Goal: Share content

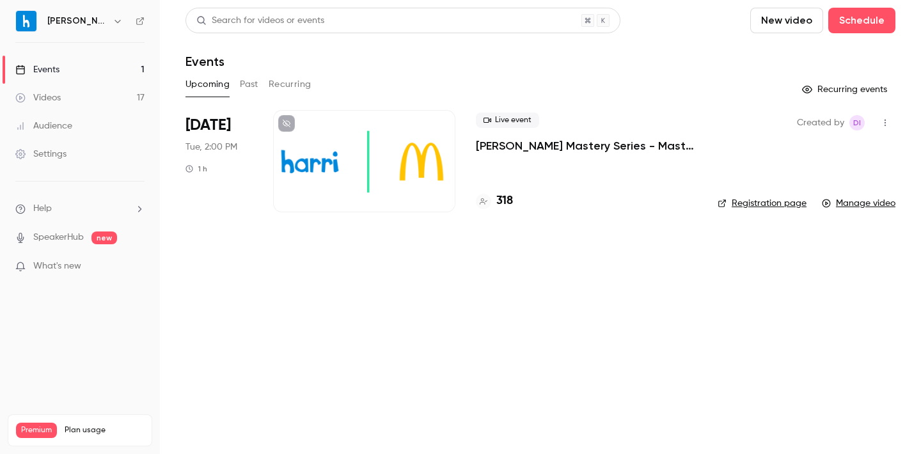
click at [574, 151] on p "[PERSON_NAME] Mastery Series - Master Timekeeping & Payroll in Harri_September …" at bounding box center [586, 145] width 221 height 15
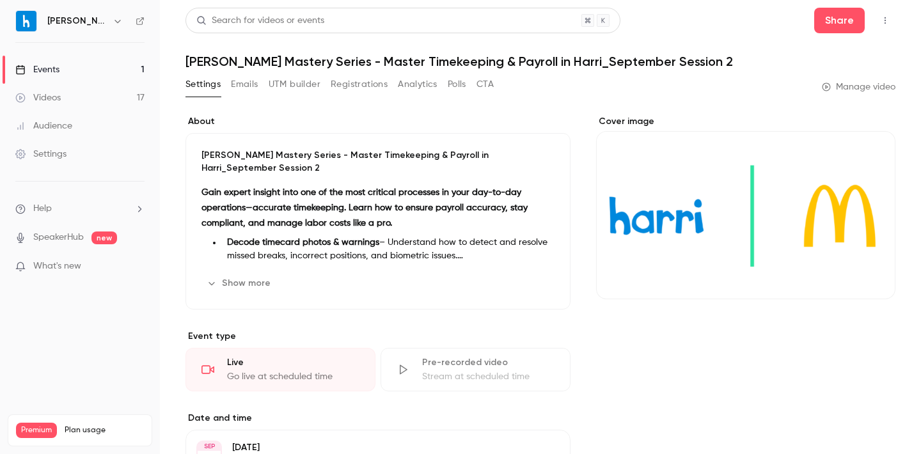
click at [86, 75] on link "Events 1" at bounding box center [80, 70] width 160 height 28
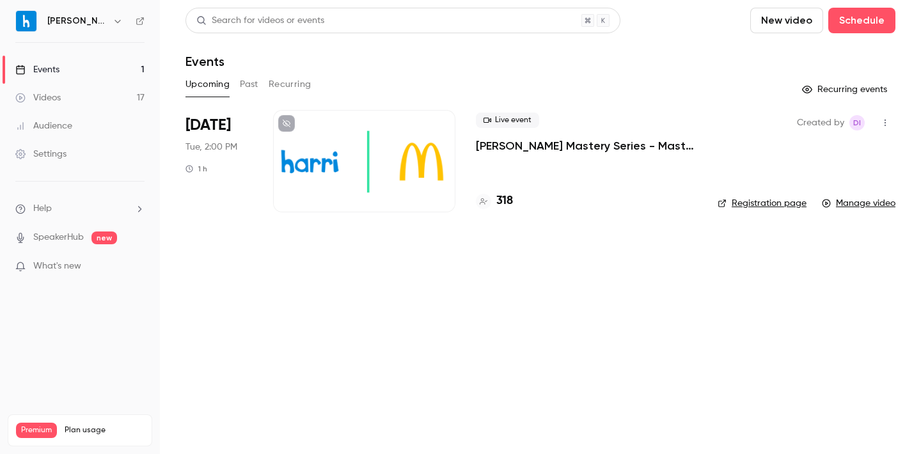
click at [242, 86] on button "Past" at bounding box center [249, 84] width 19 height 20
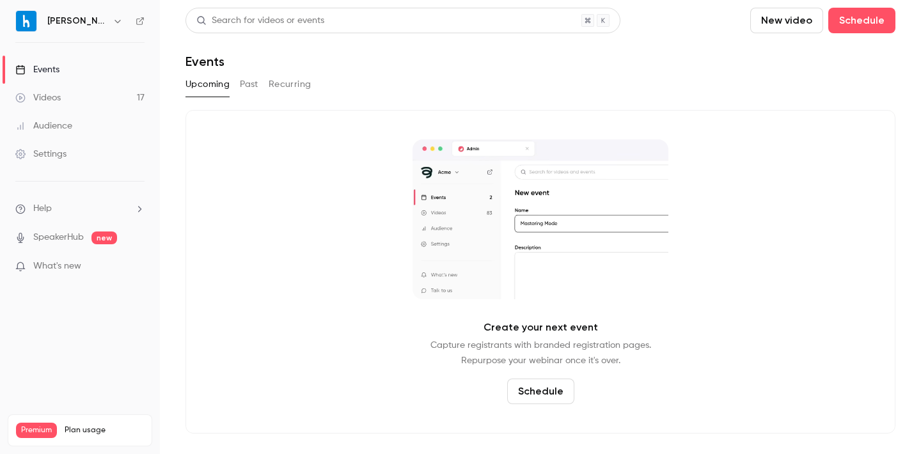
click at [249, 90] on button "Past" at bounding box center [249, 84] width 19 height 20
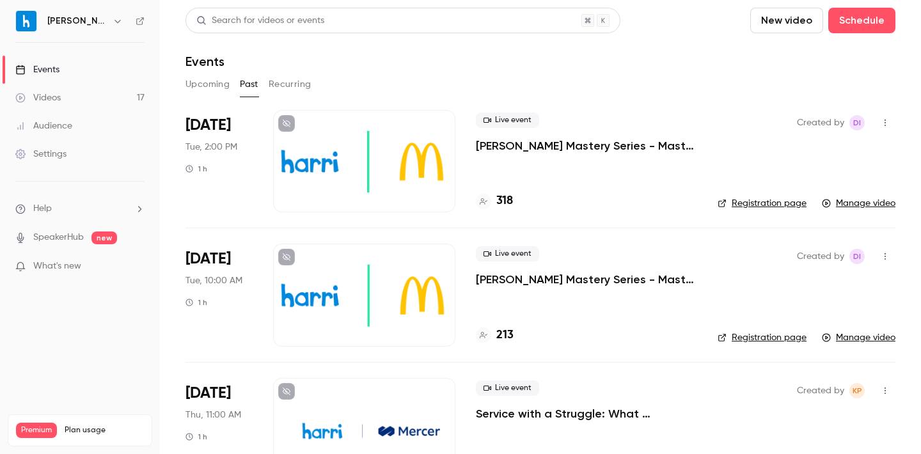
click at [592, 146] on p "[PERSON_NAME] Mastery Series - Master Timekeeping & Payroll in Harri_September …" at bounding box center [586, 145] width 221 height 15
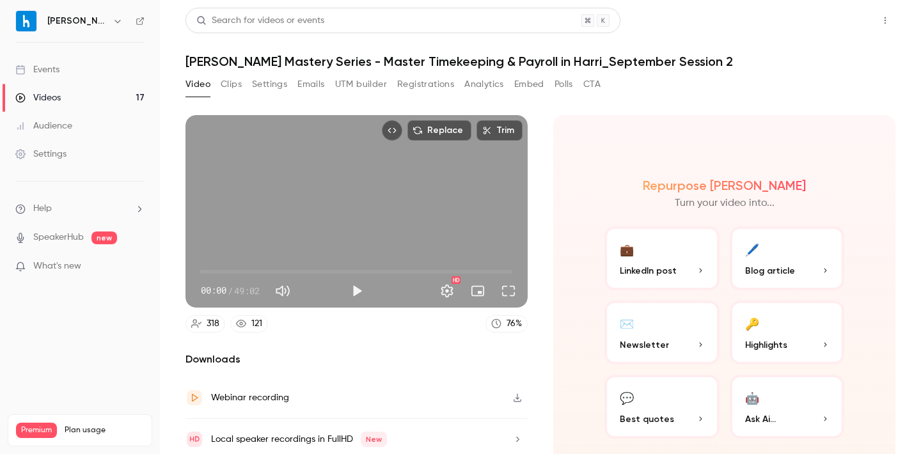
click at [844, 22] on button "Share" at bounding box center [839, 21] width 51 height 26
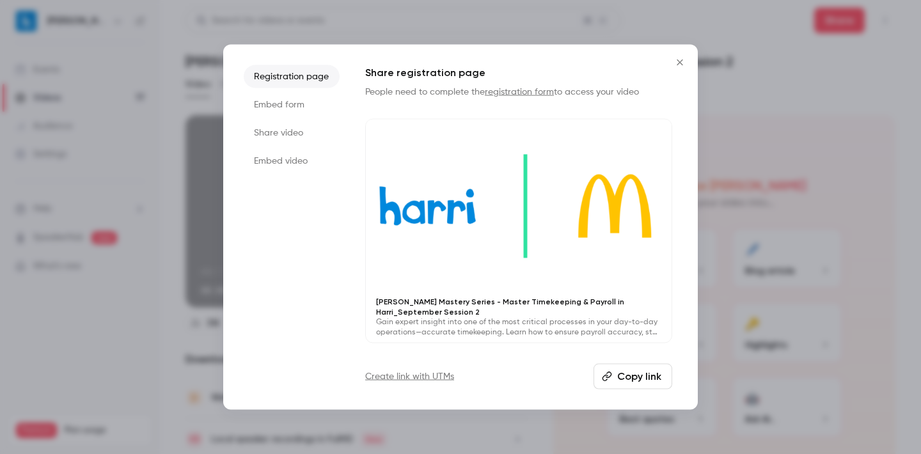
click at [272, 134] on li "Share video" at bounding box center [292, 133] width 96 height 23
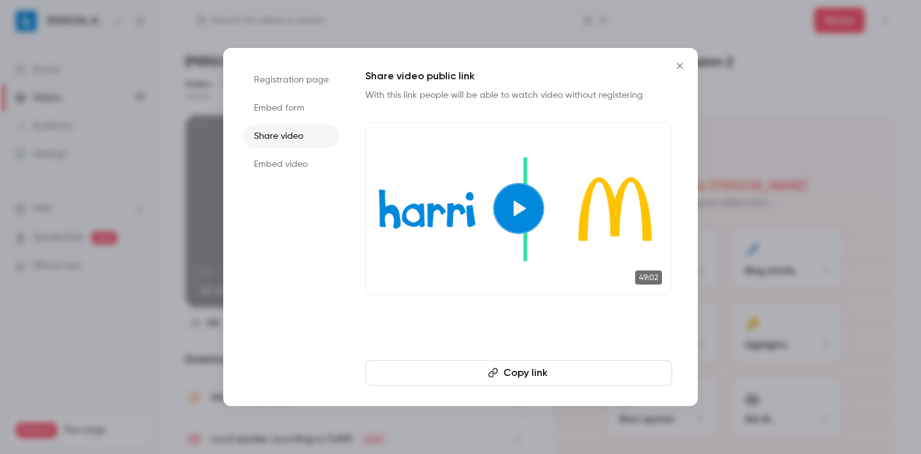
click at [547, 367] on button "Copy link" at bounding box center [518, 373] width 307 height 26
